Goal: Task Accomplishment & Management: Manage account settings

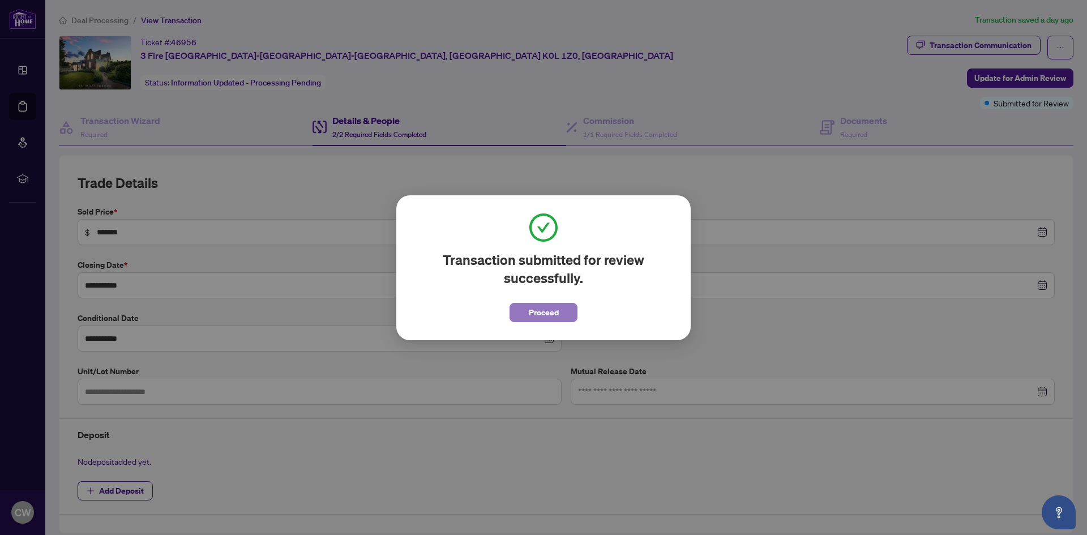
click at [552, 312] on span "Proceed" at bounding box center [544, 312] width 30 height 18
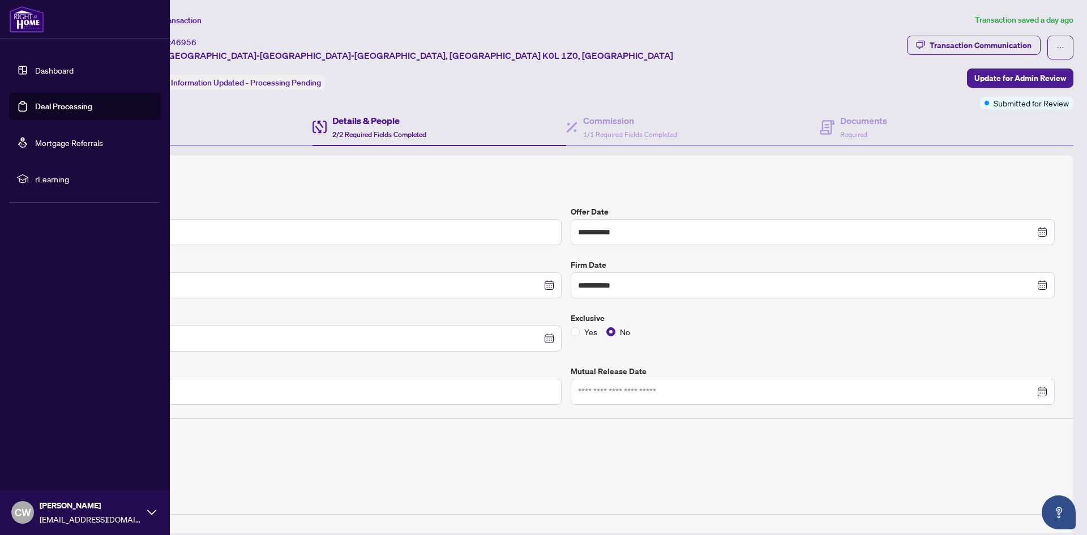
click at [53, 112] on link "Deal Processing" at bounding box center [63, 106] width 57 height 10
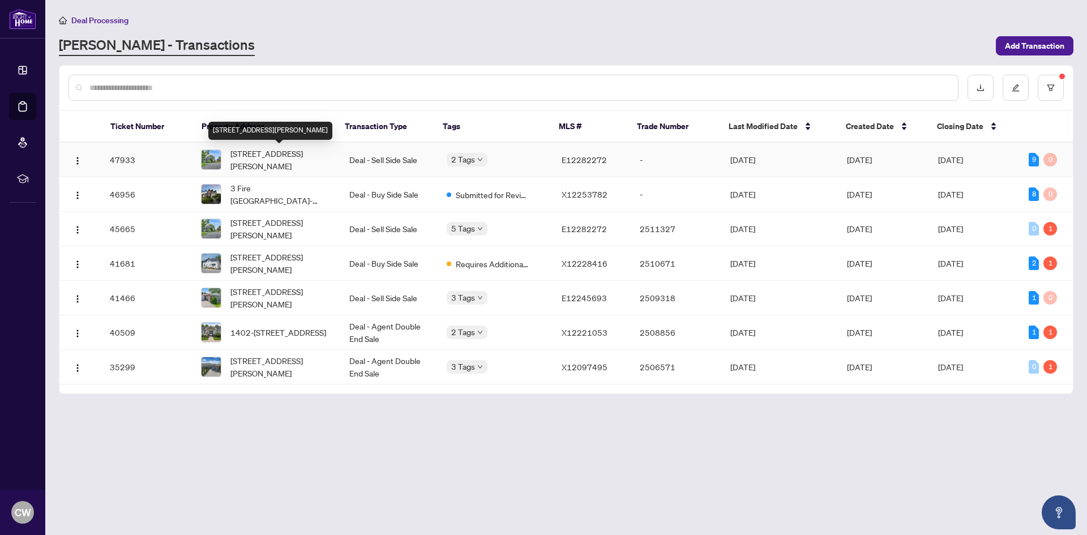
click at [283, 162] on span "[STREET_ADDRESS][PERSON_NAME]" at bounding box center [280, 159] width 101 height 25
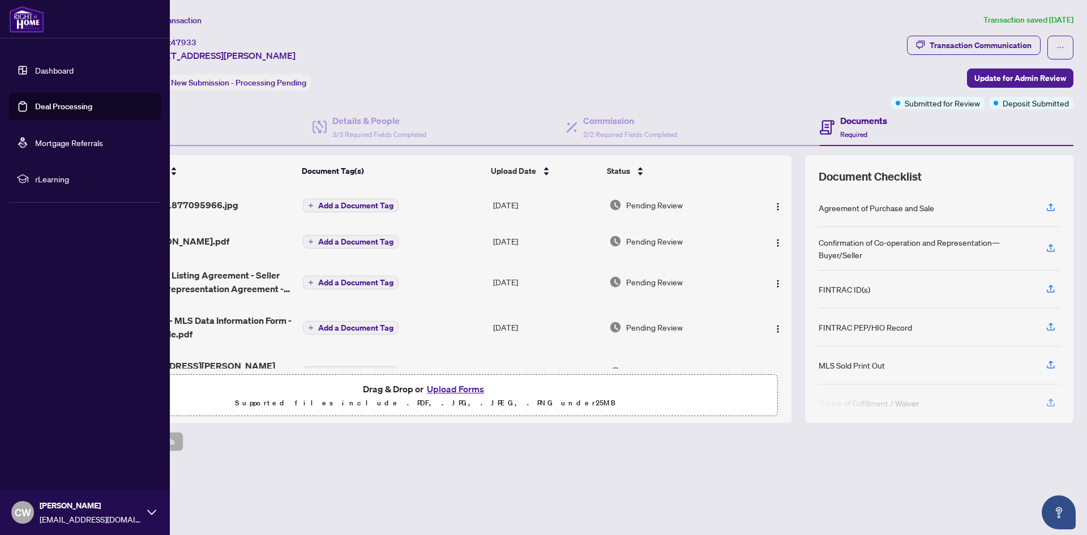
click at [35, 109] on link "Deal Processing" at bounding box center [63, 106] width 57 height 10
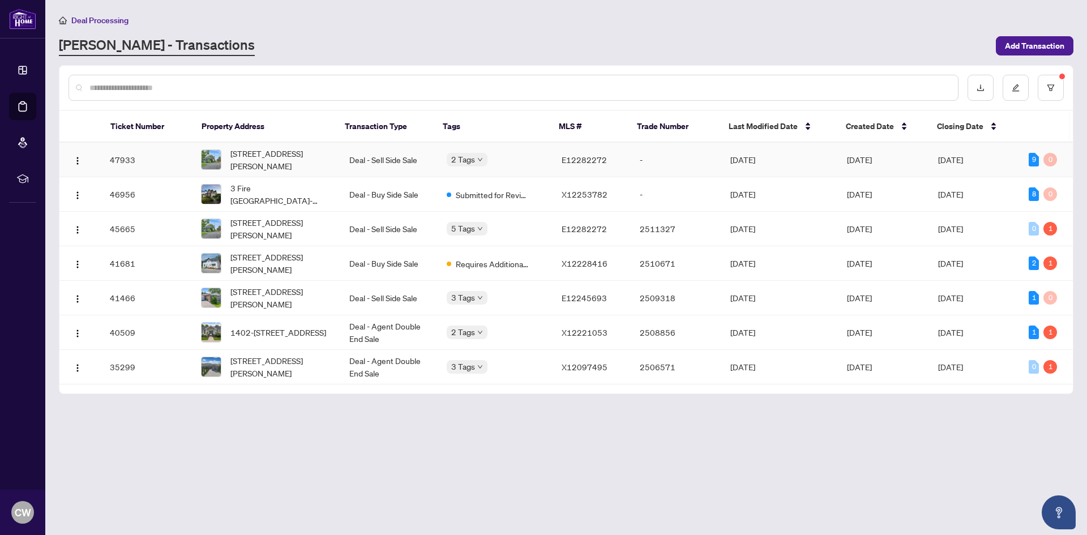
click at [375, 159] on td "Deal - Sell Side Sale" at bounding box center [388, 160] width 97 height 35
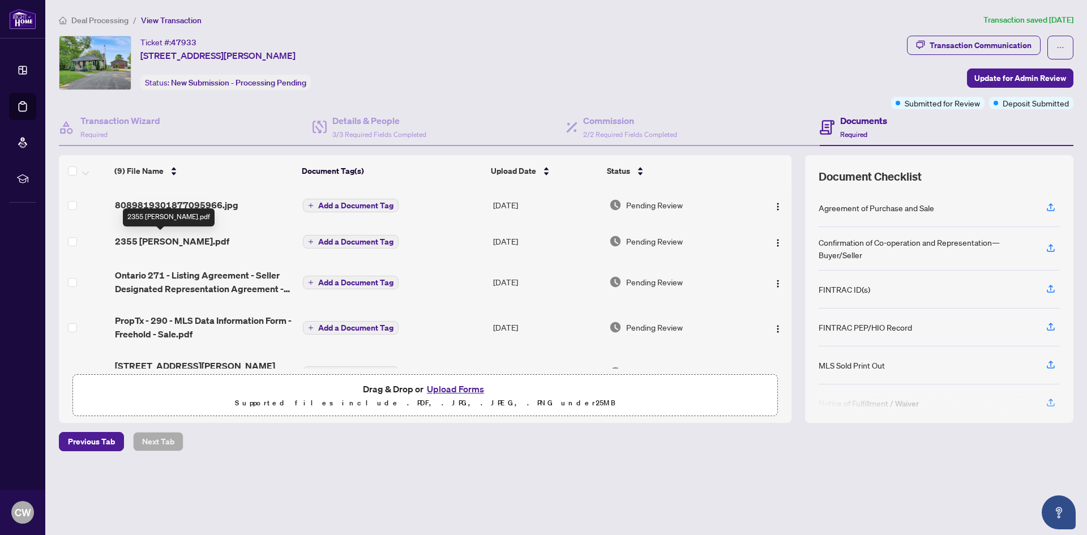
click at [197, 237] on span "2355 [PERSON_NAME].pdf" at bounding box center [172, 241] width 114 height 14
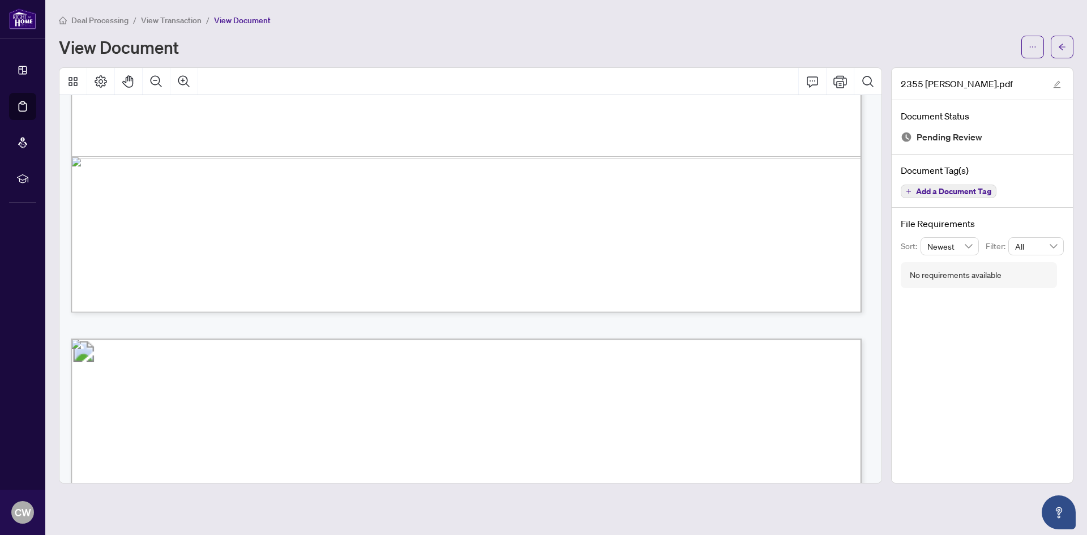
scroll to position [1810, 0]
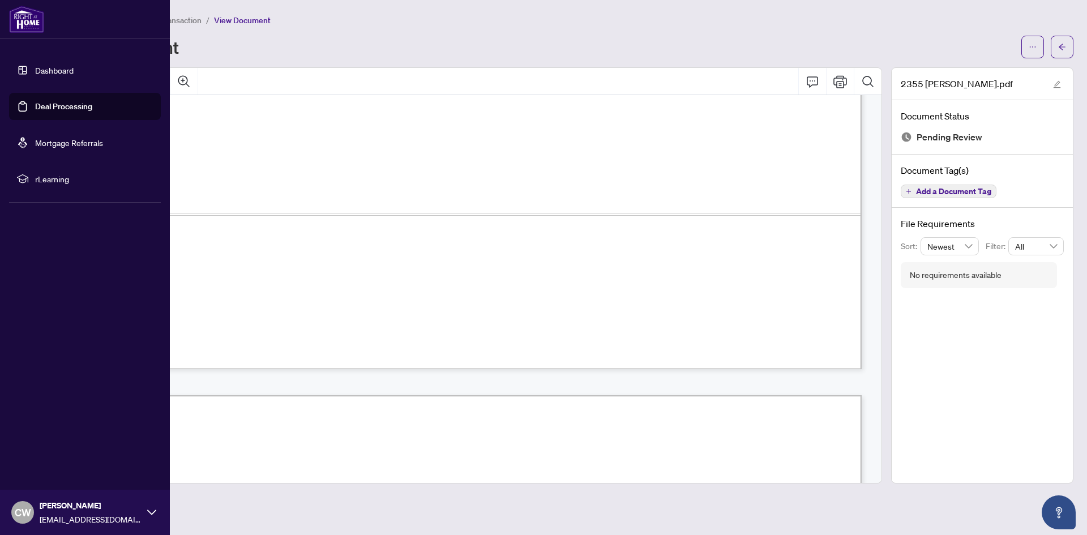
click at [35, 111] on link "Deal Processing" at bounding box center [63, 106] width 57 height 10
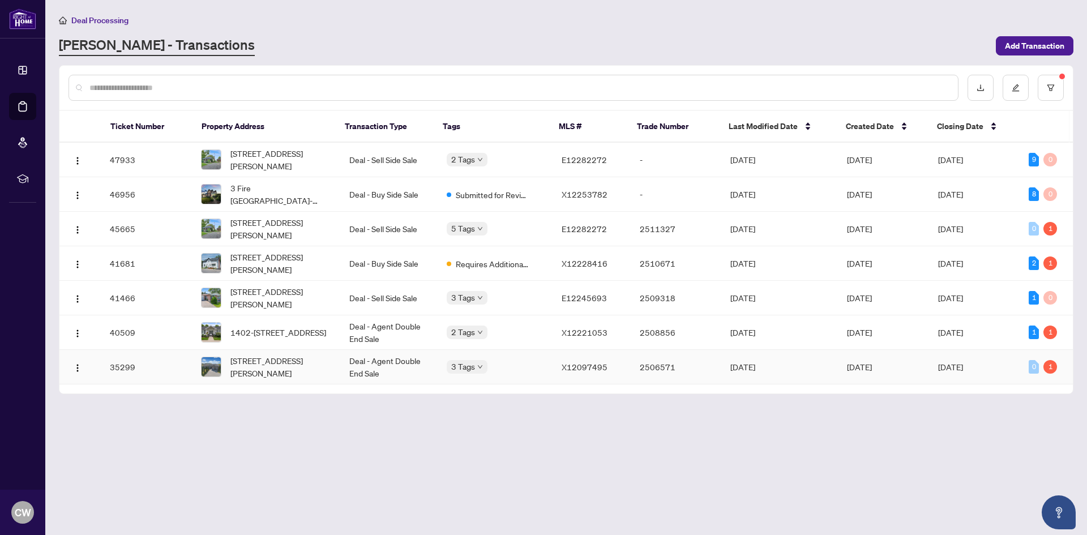
click at [293, 359] on span "[STREET_ADDRESS][PERSON_NAME]" at bounding box center [280, 366] width 101 height 25
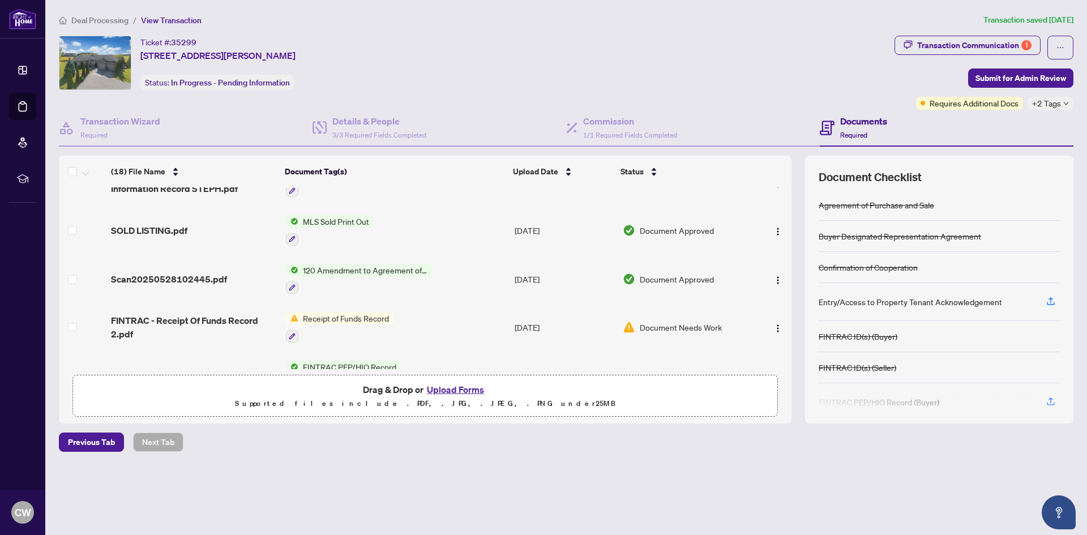
scroll to position [262, 0]
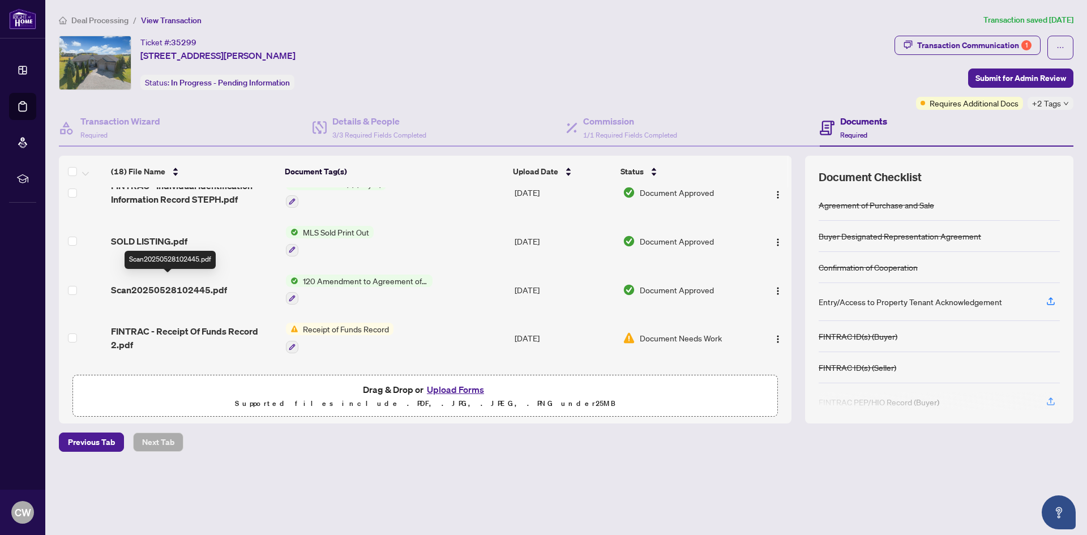
click at [207, 283] on span "Scan20250528102445.pdf" at bounding box center [169, 290] width 116 height 14
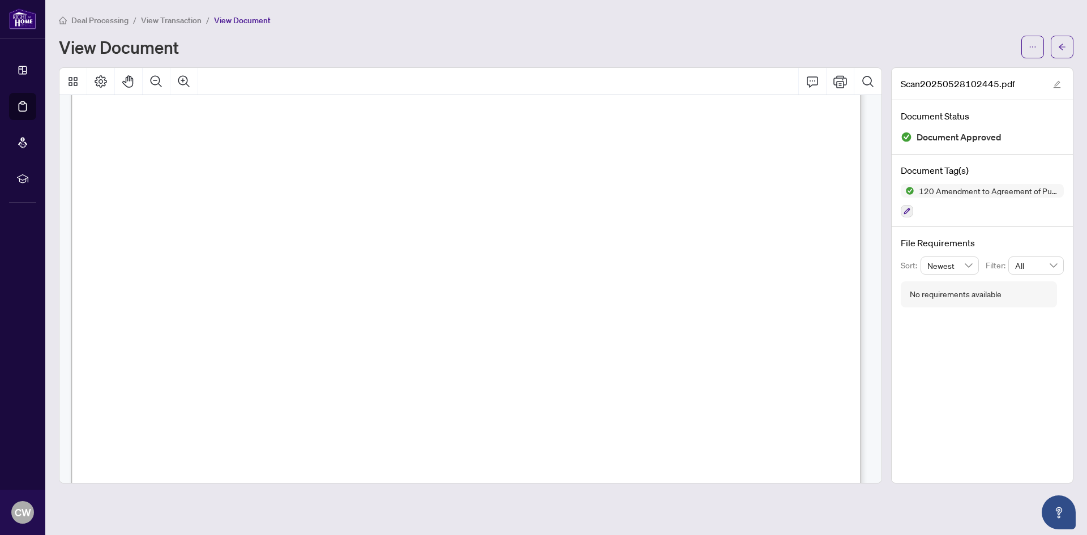
scroll to position [226, 0]
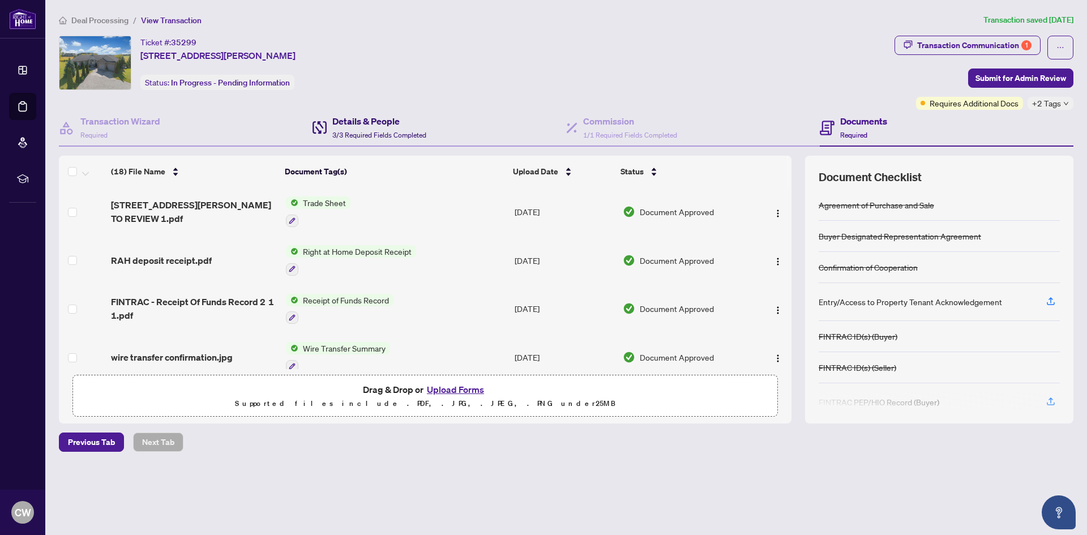
click at [369, 131] on span "3/3 Required Fields Completed" at bounding box center [379, 135] width 94 height 8
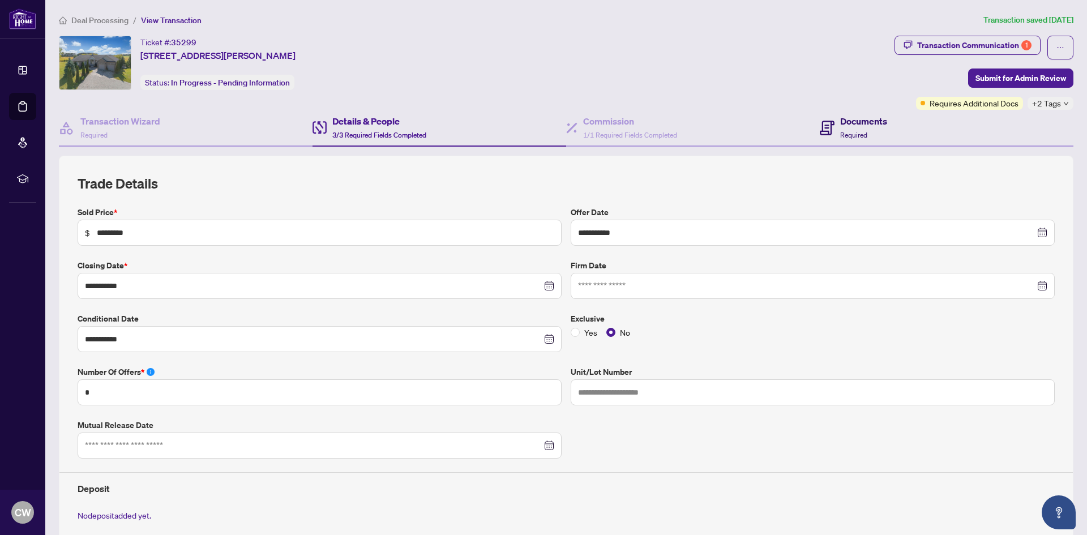
click at [870, 124] on h4 "Documents" at bounding box center [863, 121] width 47 height 14
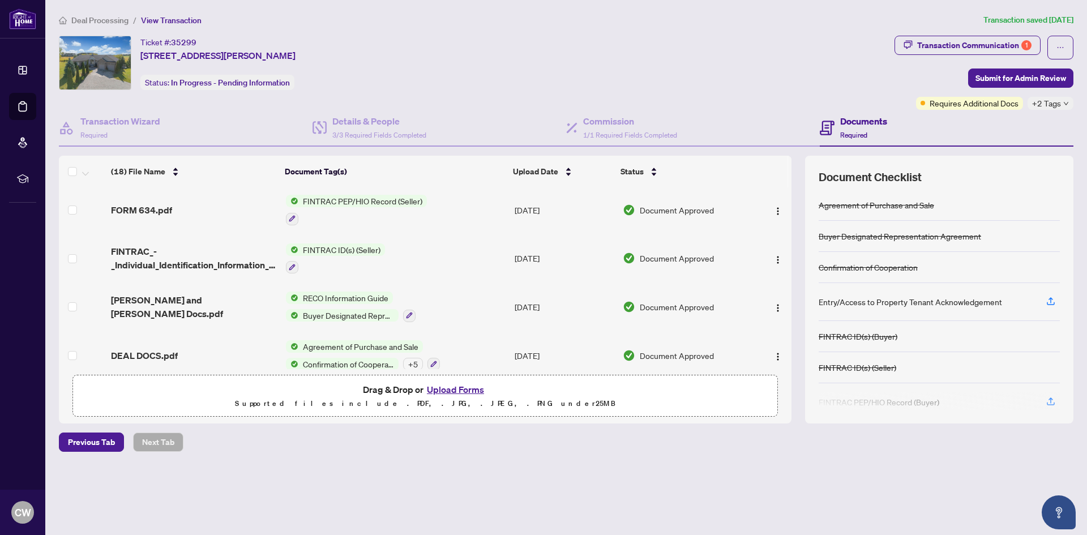
scroll to position [658, 0]
click at [170, 347] on span "DEAL DOCS.pdf" at bounding box center [144, 354] width 67 height 14
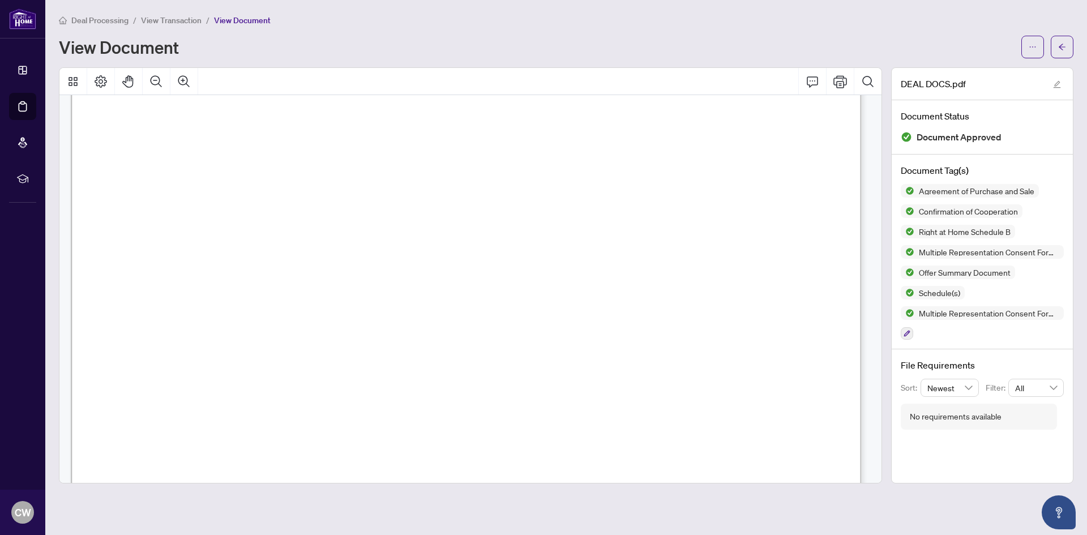
scroll to position [226, 0]
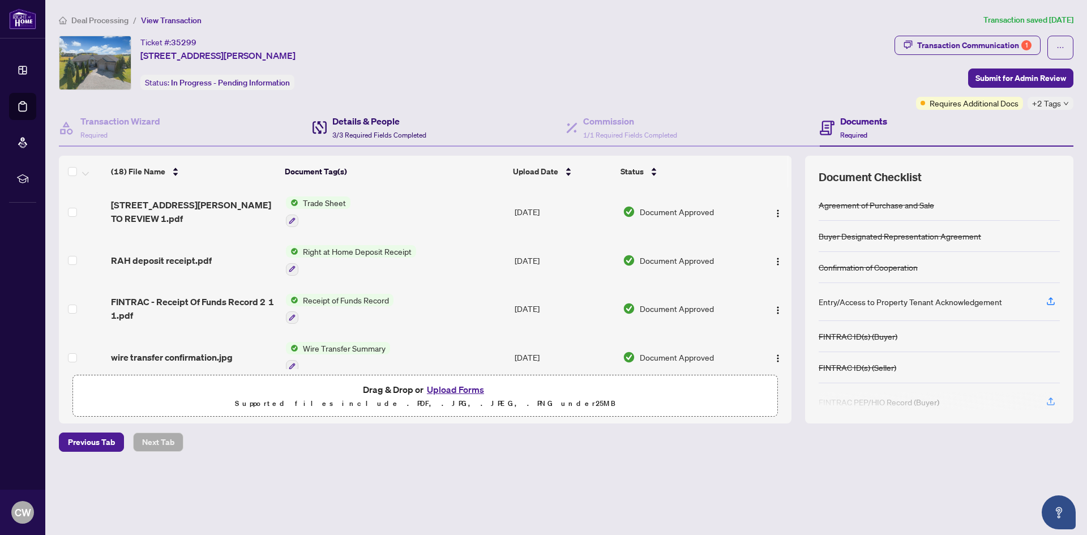
click at [383, 131] on span "3/3 Required Fields Completed" at bounding box center [379, 135] width 94 height 8
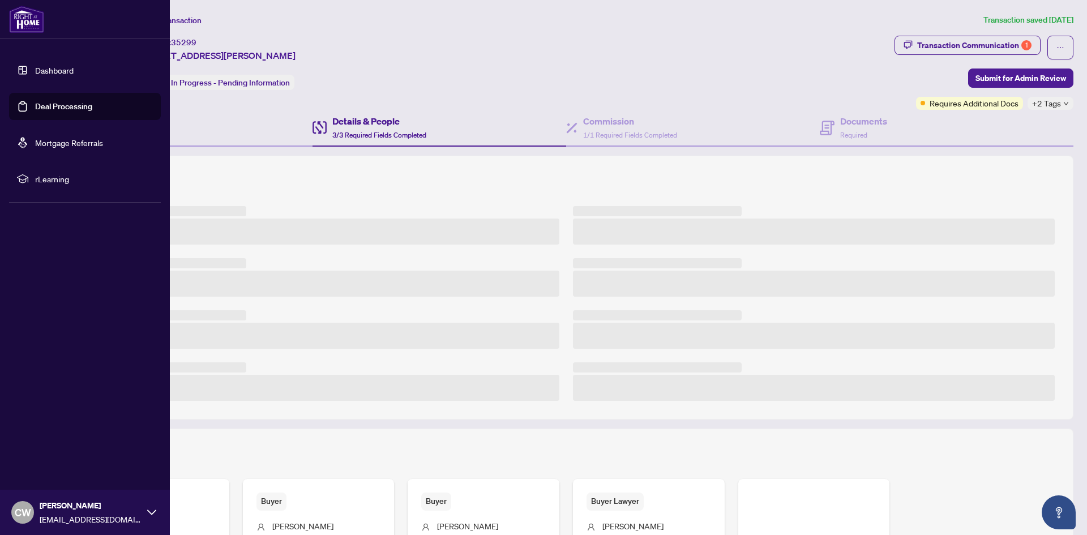
click at [35, 106] on link "Deal Processing" at bounding box center [63, 106] width 57 height 10
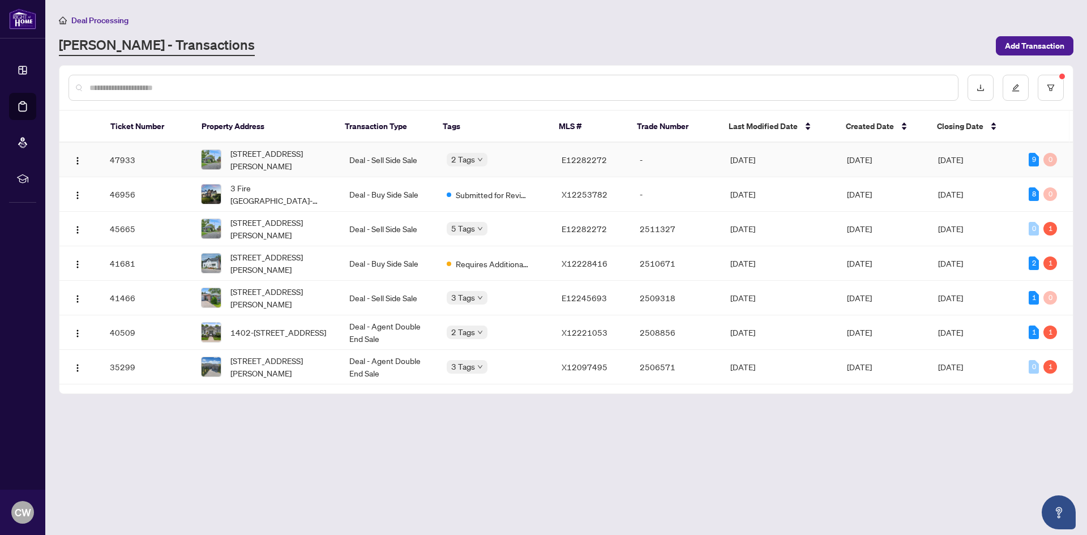
click at [378, 156] on td "Deal - Sell Side Sale" at bounding box center [388, 160] width 97 height 35
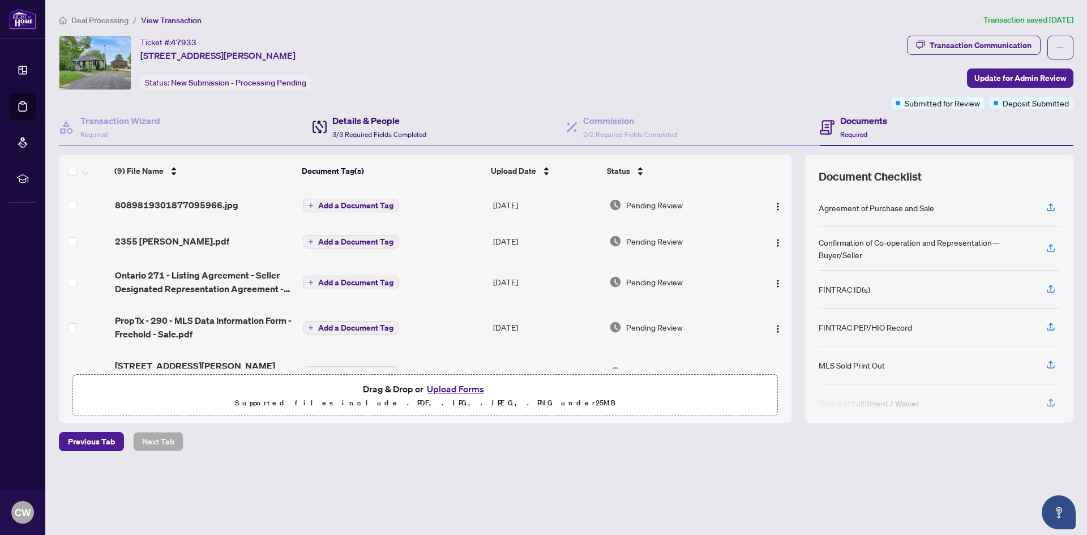
click at [365, 127] on div "Details & People 3/3 Required Fields Completed" at bounding box center [379, 127] width 94 height 27
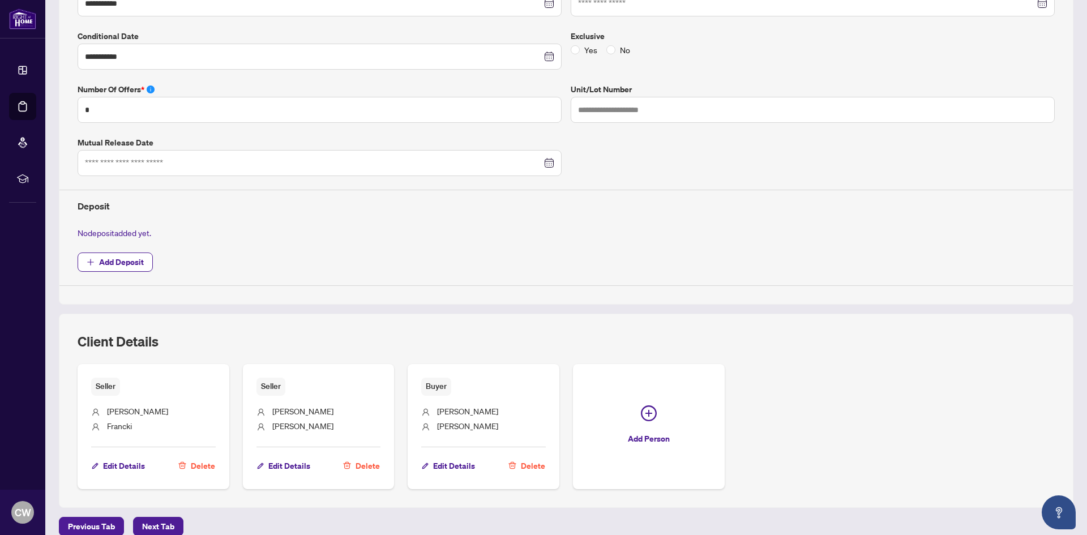
scroll to position [335, 0]
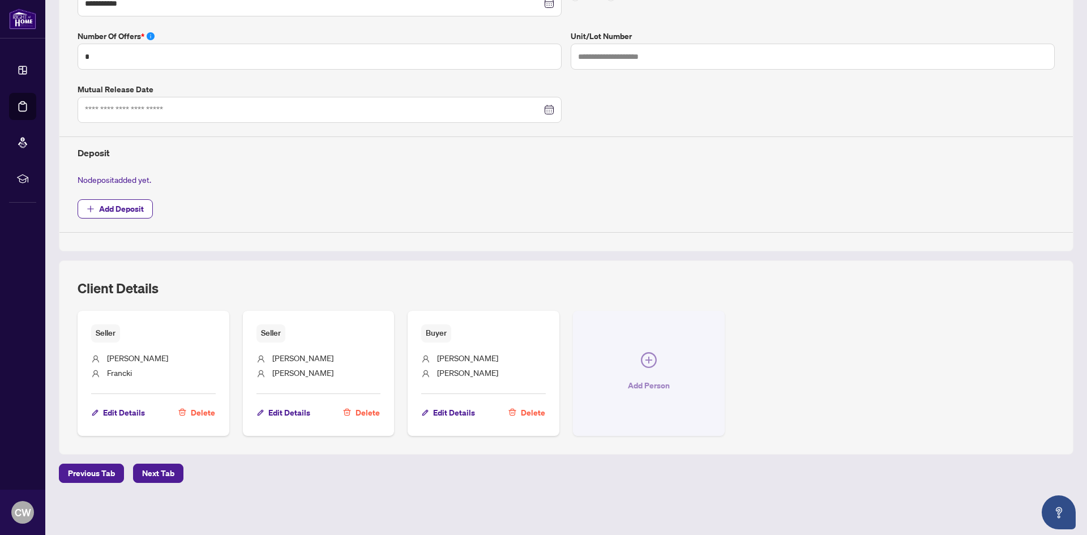
click at [645, 359] on icon "plus-circle" at bounding box center [648, 360] width 7 height 7
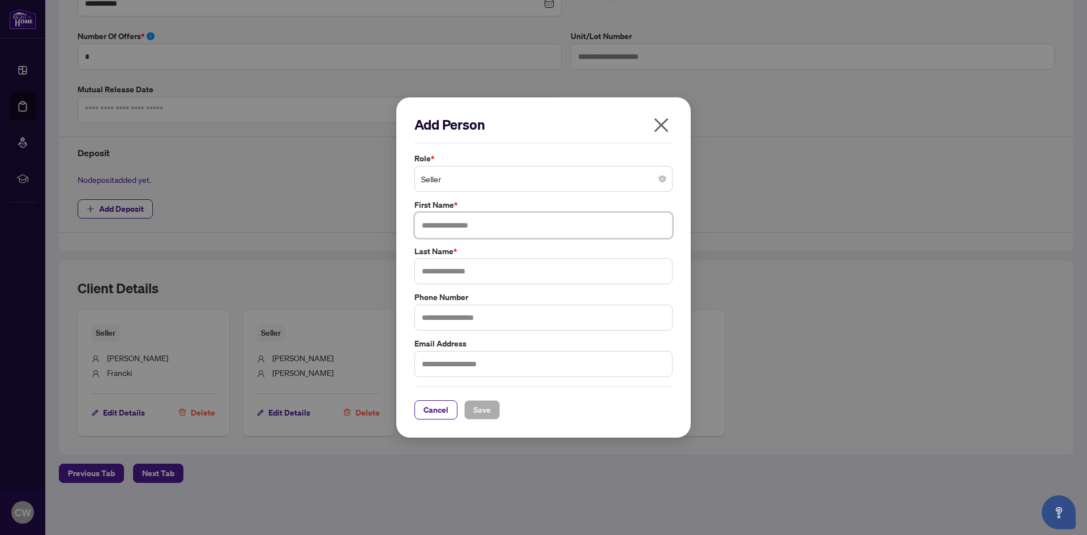
click at [484, 220] on input "text" at bounding box center [543, 225] width 258 height 26
click at [472, 179] on span "Seller" at bounding box center [543, 179] width 245 height 22
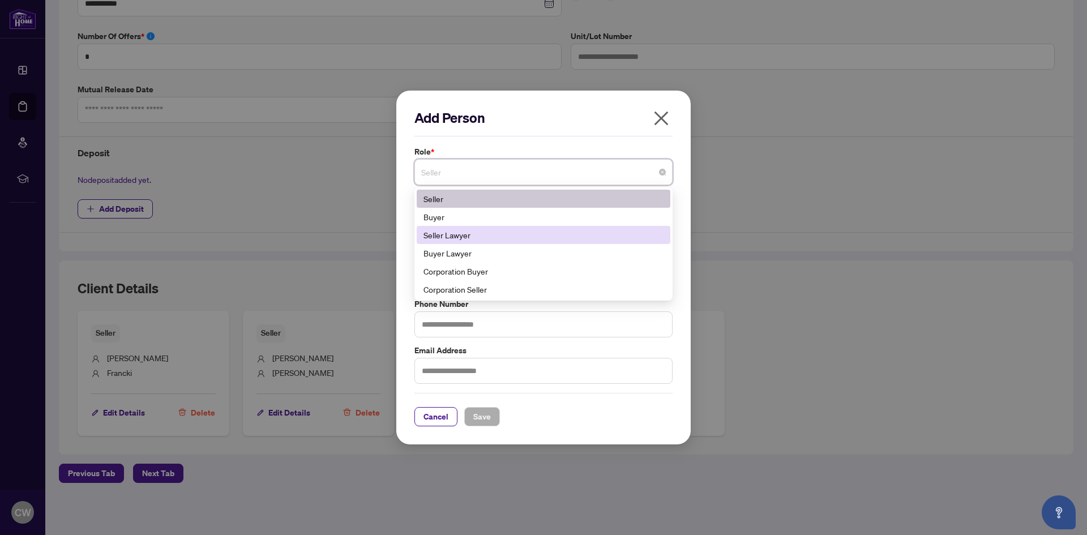
click at [477, 240] on div "Seller Lawyer" at bounding box center [543, 235] width 240 height 12
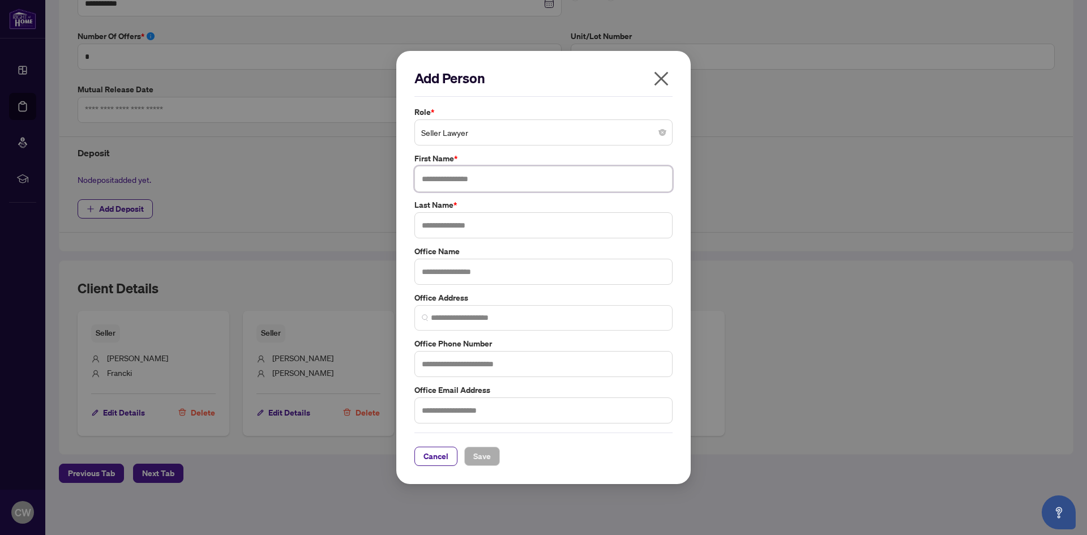
click at [436, 180] on input "text" at bounding box center [543, 179] width 258 height 26
type input "*****"
type input "******"
click at [460, 409] on input "text" at bounding box center [543, 410] width 258 height 26
paste input "**********"
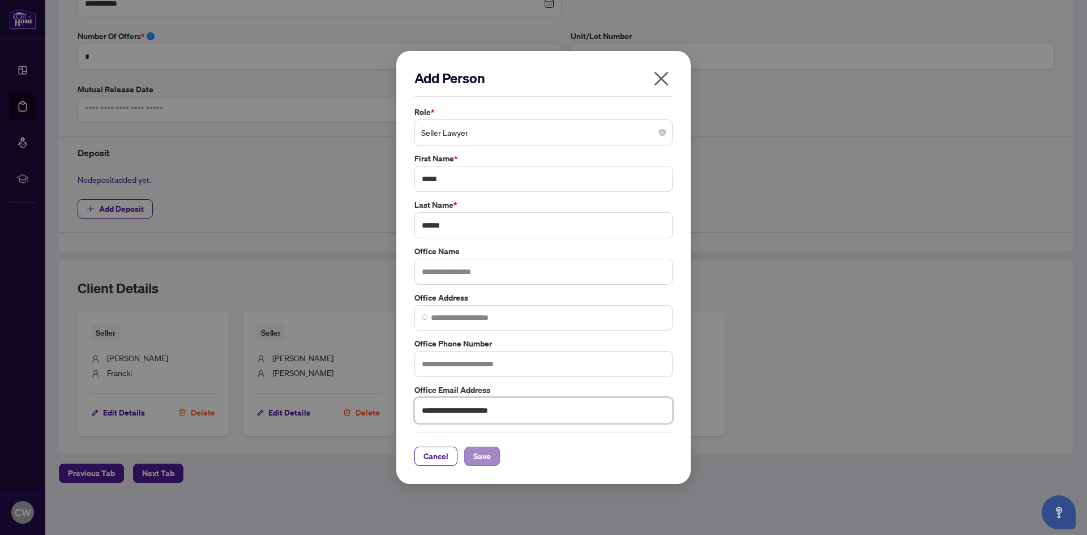
type input "**********"
click at [483, 456] on span "Save" at bounding box center [482, 456] width 18 height 18
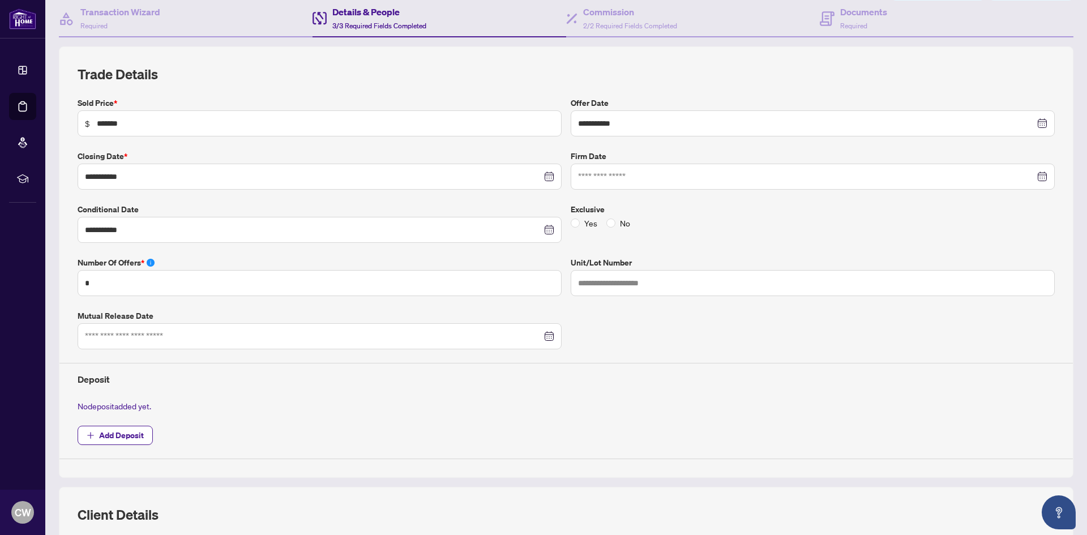
scroll to position [0, 0]
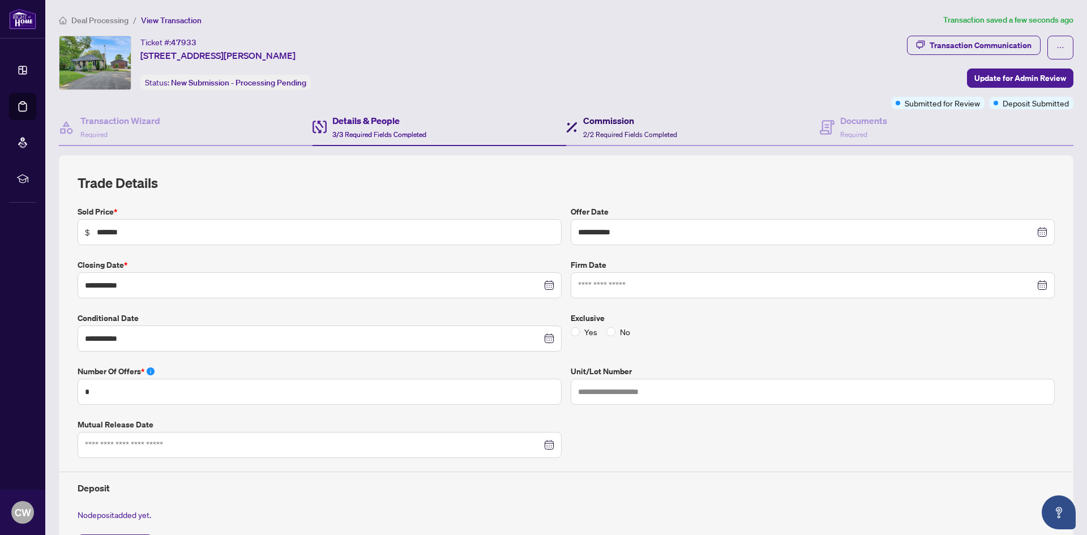
click at [623, 122] on h4 "Commission" at bounding box center [630, 121] width 94 height 14
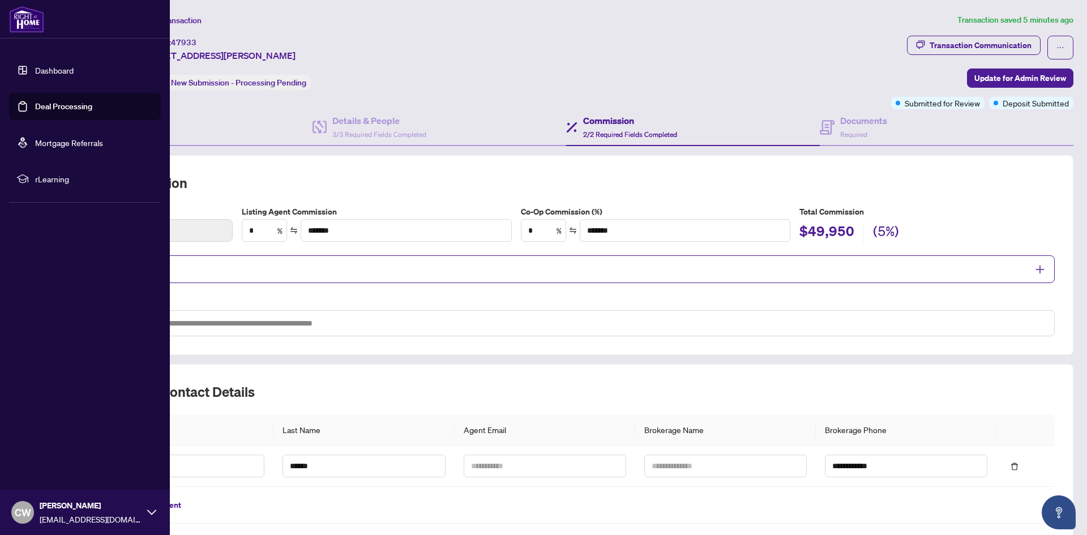
click at [35, 108] on link "Deal Processing" at bounding box center [63, 106] width 57 height 10
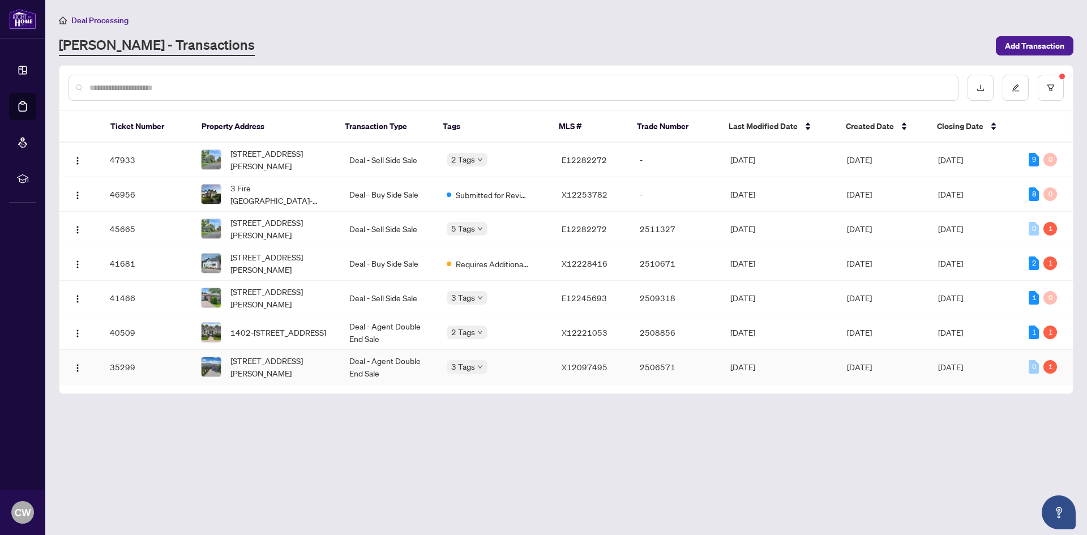
click at [295, 369] on span "[STREET_ADDRESS][PERSON_NAME]" at bounding box center [280, 366] width 101 height 25
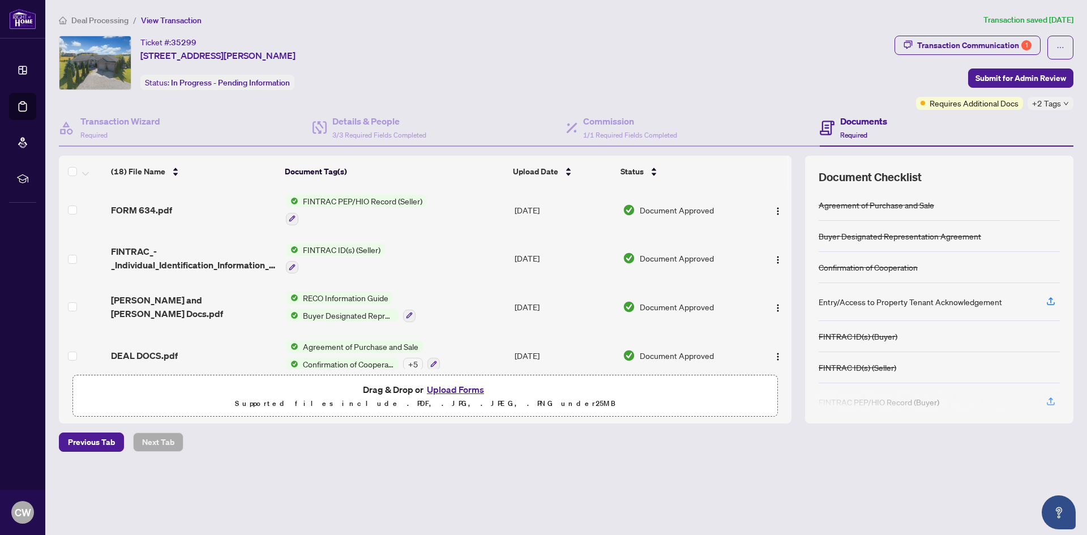
scroll to position [658, 0]
click at [171, 347] on span "DEAL DOCS.pdf" at bounding box center [144, 354] width 67 height 14
